Goal: Register for event/course

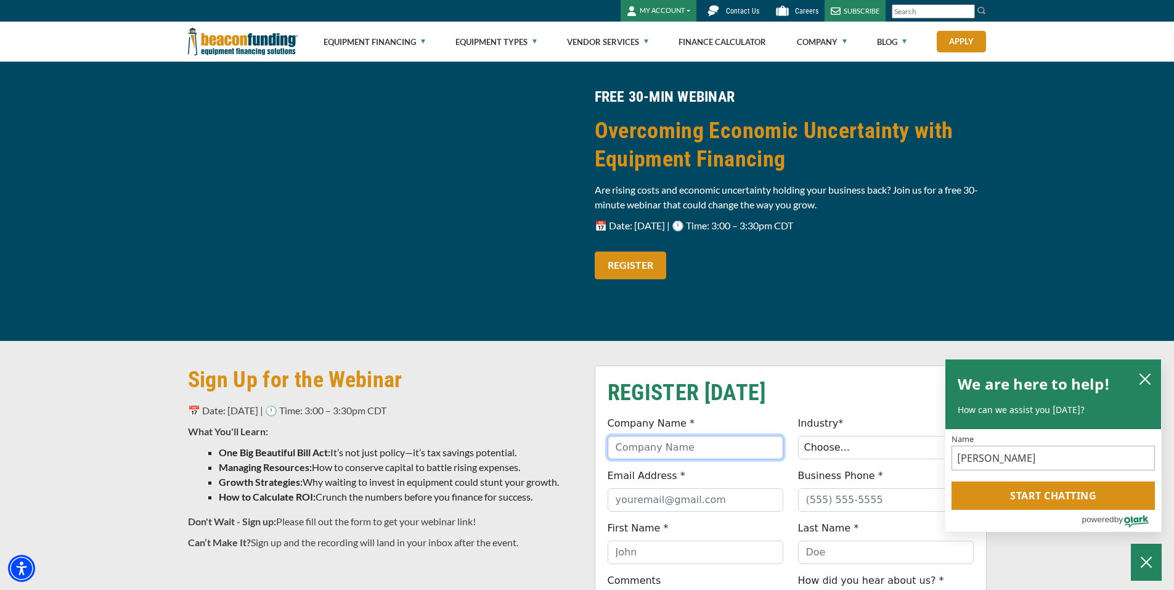
click at [701, 448] on input "Company Name *" at bounding box center [696, 447] width 176 height 23
type input "ABC Wrecker and Recovery LLC"
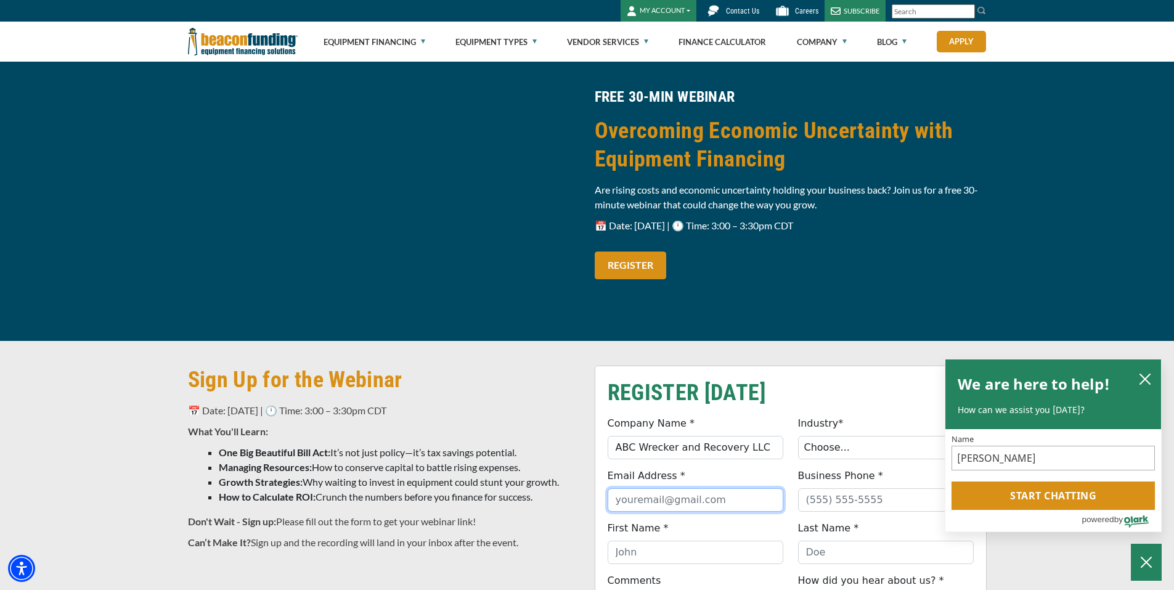
type input "[EMAIL_ADDRESS][DOMAIN_NAME]"
type input "2299387809"
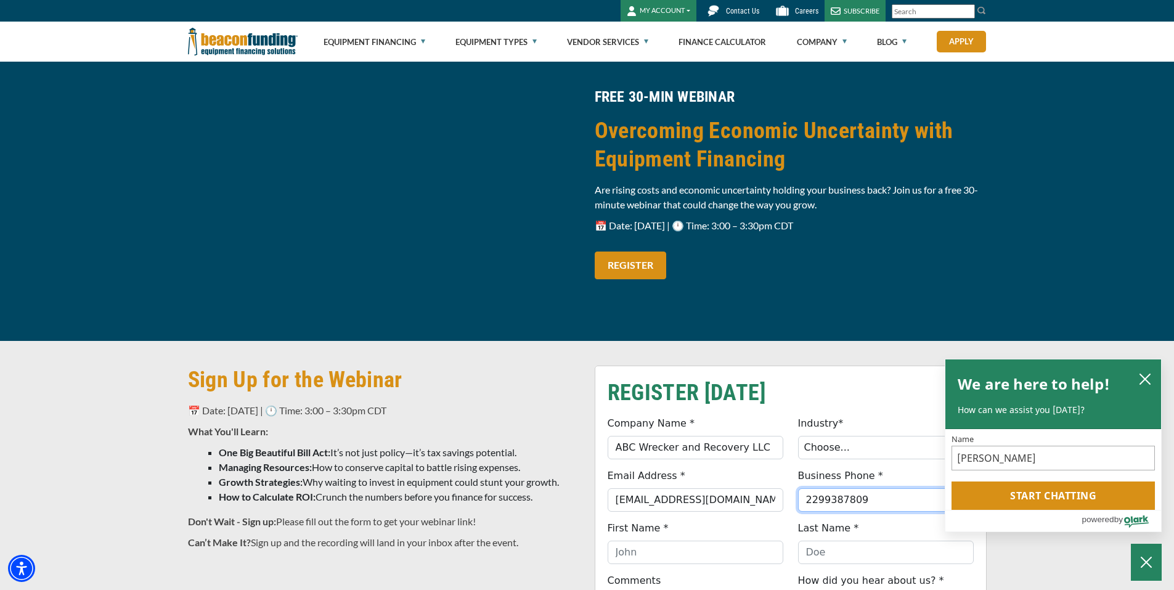
type input "[PERSON_NAME]"
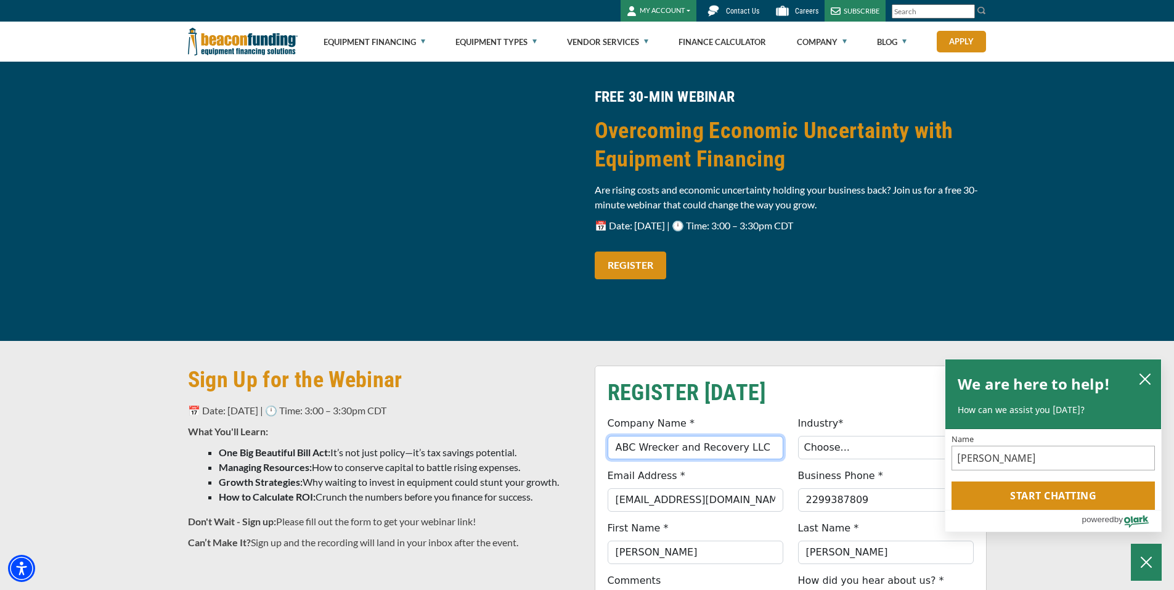
type input "[PHONE_NUMBER]"
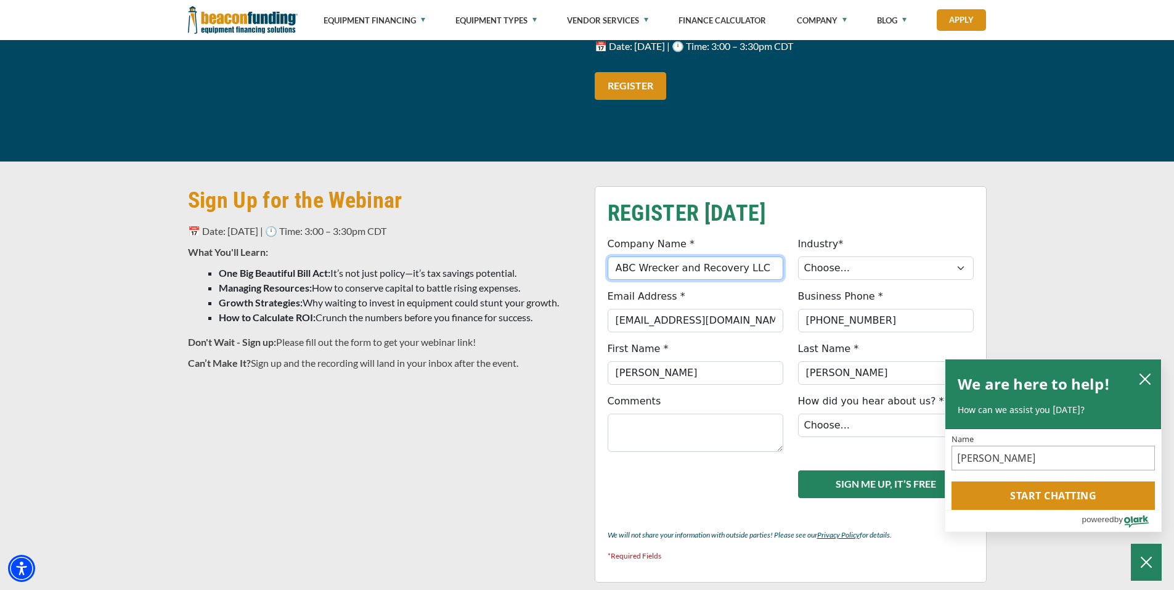
scroll to position [185, 0]
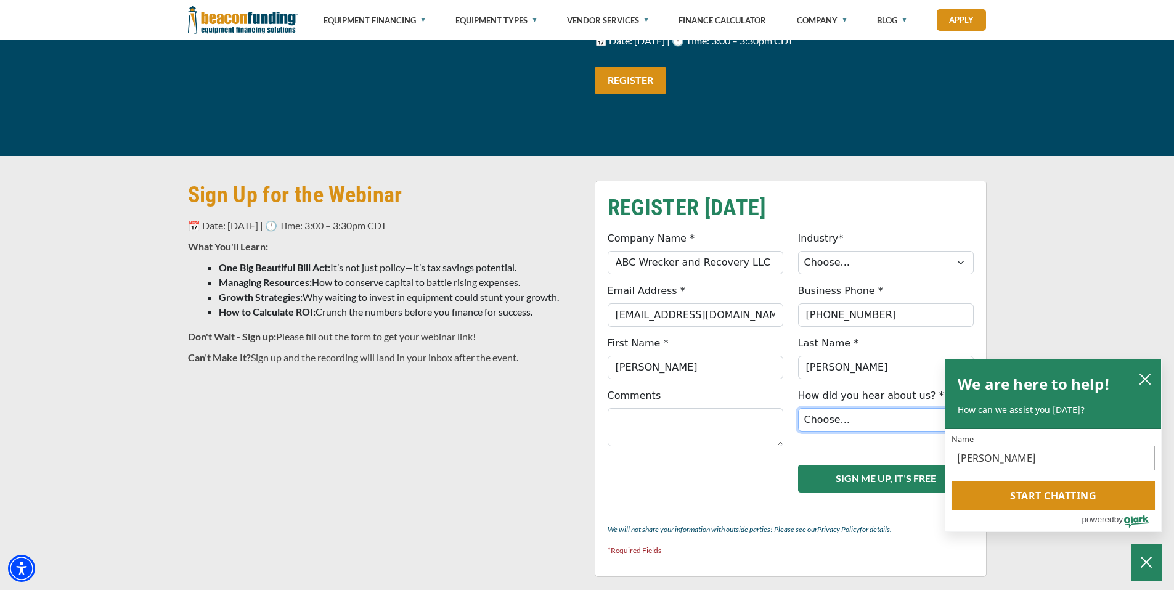
click at [843, 418] on select "Choose... Internet Search Vendor Referral Word of Mouth Client Referral Email E…" at bounding box center [886, 419] width 176 height 23
click at [857, 455] on div "Company Name * ABC Wrecker and Recovery LLC Please select a valid value for Com…" at bounding box center [790, 343] width 381 height 224
click at [840, 420] on select "Choose... Internet Search Vendor Referral Word of Mouth Client Referral Email E…" at bounding box center [886, 419] width 176 height 23
select select "8"
click at [798, 408] on select "Choose... Internet Search Vendor Referral Word of Mouth Client Referral Email E…" at bounding box center [886, 419] width 176 height 23
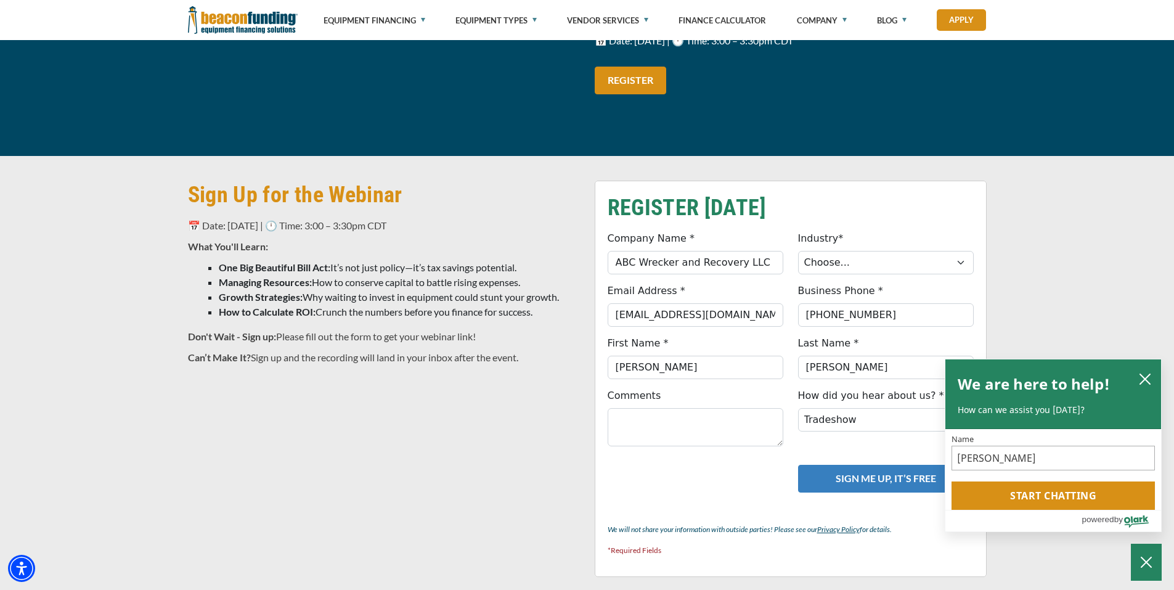
click at [846, 475] on button "SIGN ME UP, IT’S FREE" at bounding box center [886, 479] width 176 height 28
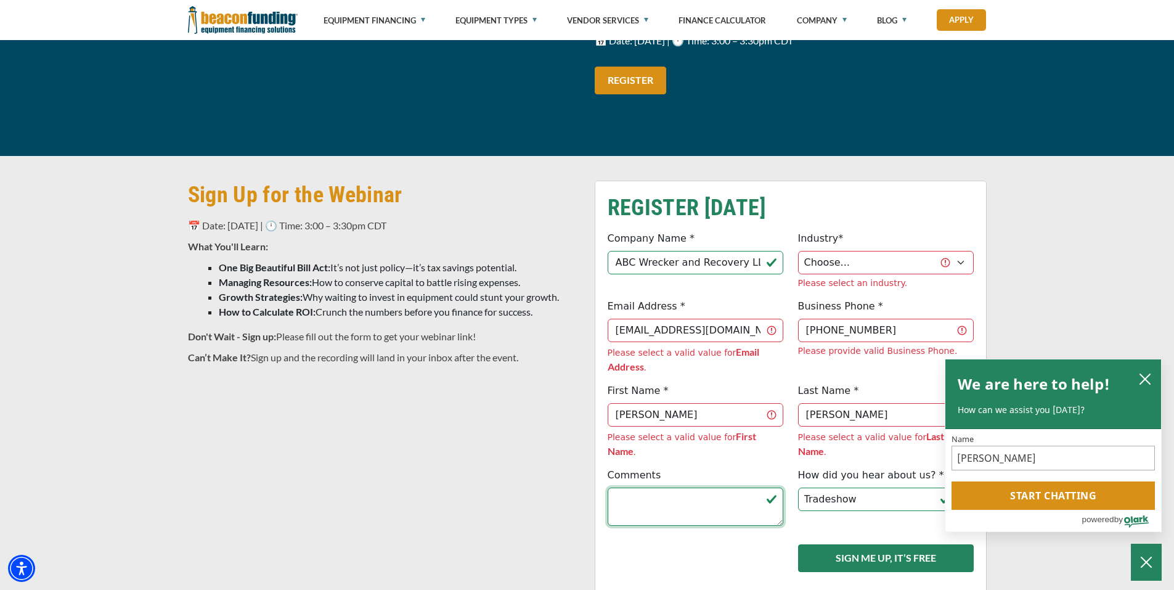
click at [733, 487] on textarea "Comments" at bounding box center [696, 506] width 176 height 38
click at [929, 262] on select "Choose... Towing Landscape/Hardscape Decorated Apparel Septic Light Constructio…" at bounding box center [886, 262] width 176 height 23
select select "1"
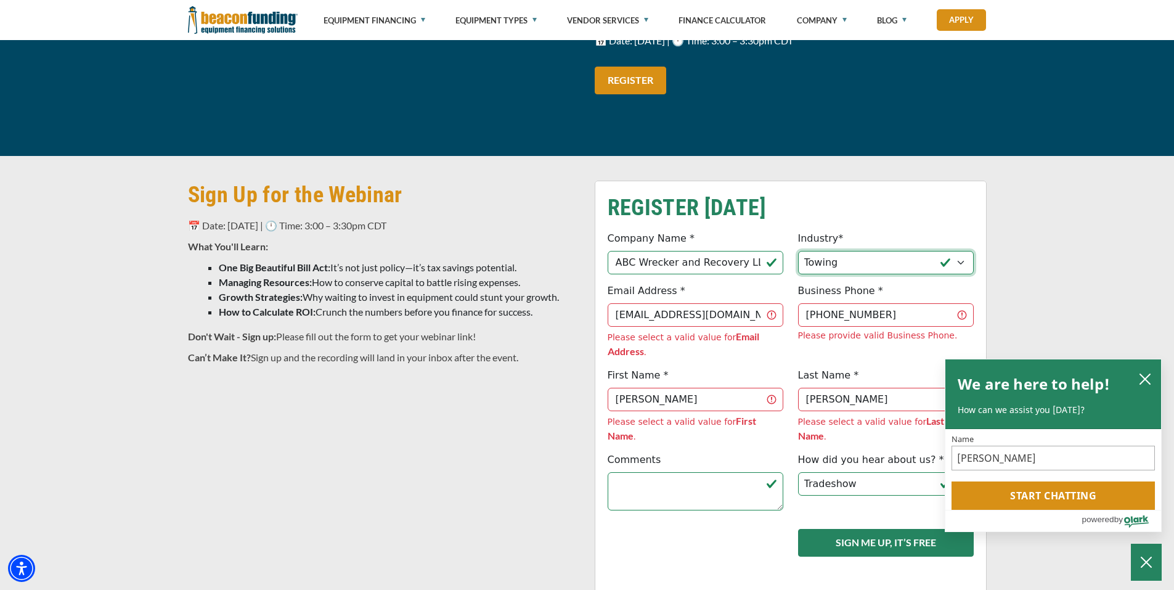
click at [798, 251] on select "Choose... Towing Landscape/Hardscape Decorated Apparel Septic Light Constructio…" at bounding box center [886, 262] width 176 height 23
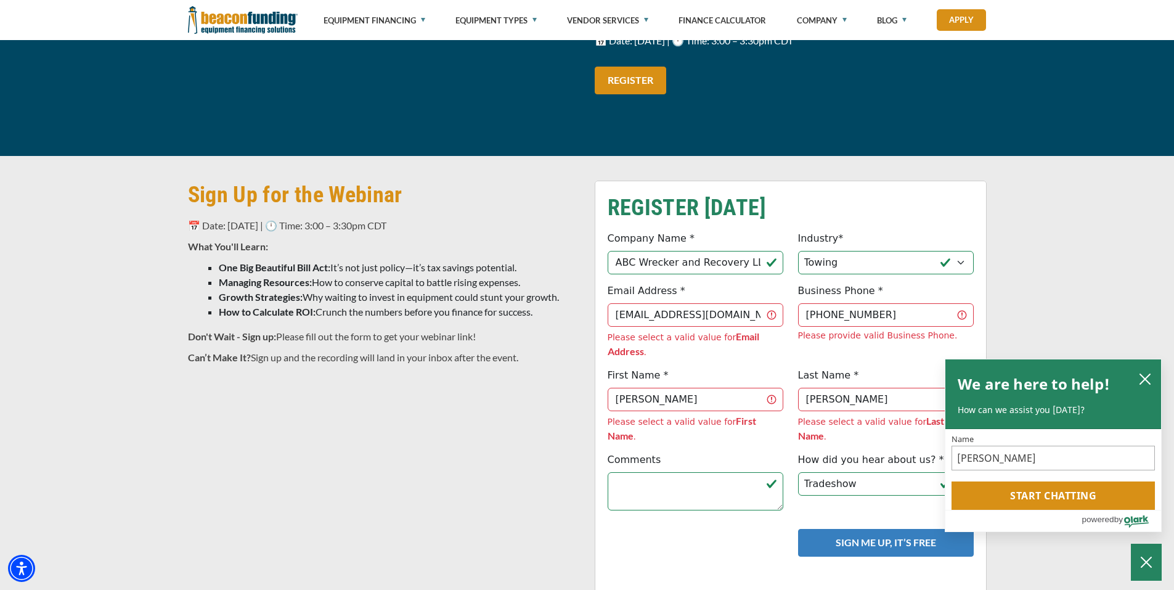
click at [861, 529] on button "SIGN ME UP, IT’S FREE" at bounding box center [886, 543] width 176 height 28
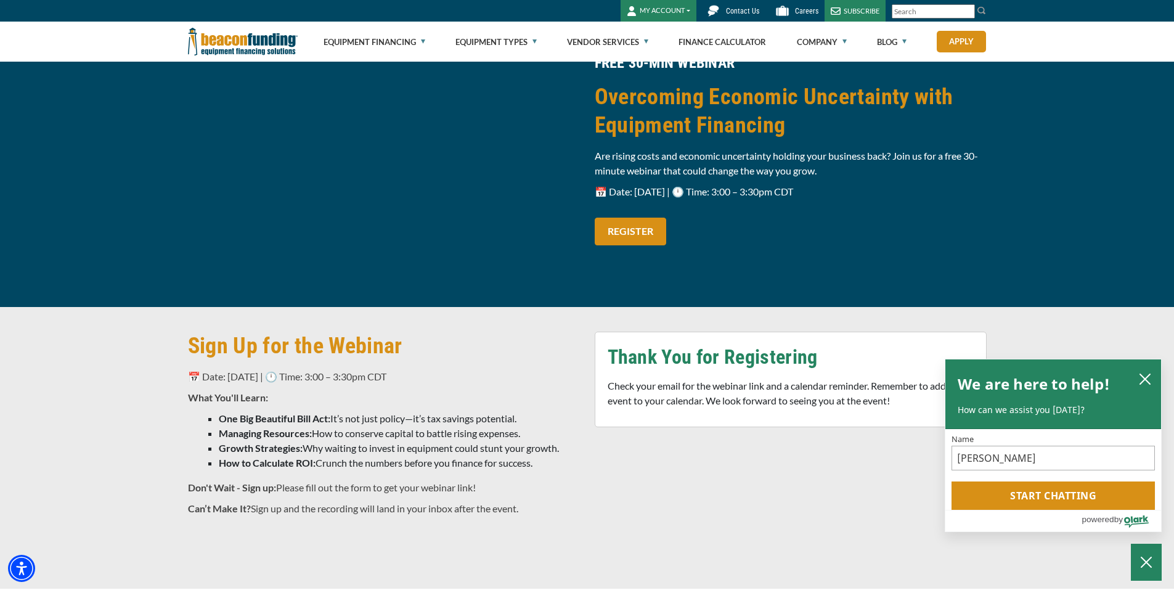
scroll to position [0, 0]
